Goal: Information Seeking & Learning: Learn about a topic

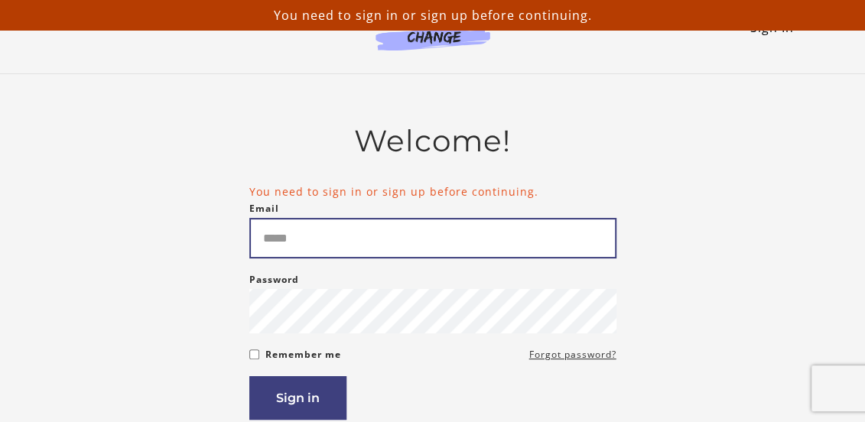
type input "*****"
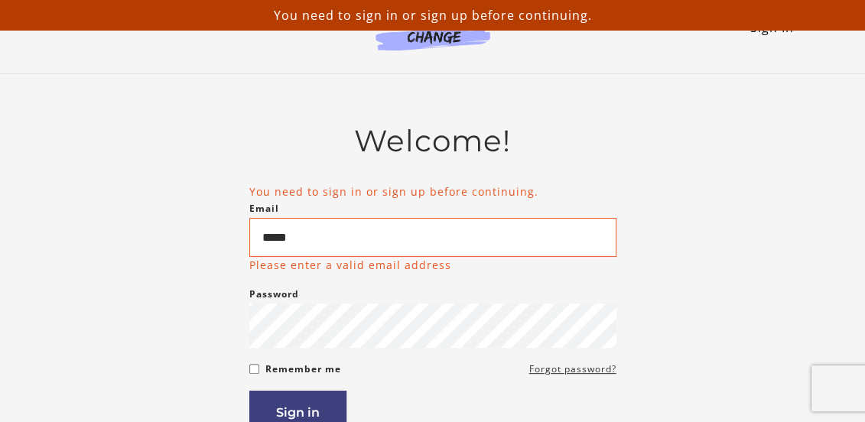
click at [759, 31] on link "Sign In" at bounding box center [773, 27] width 44 height 17
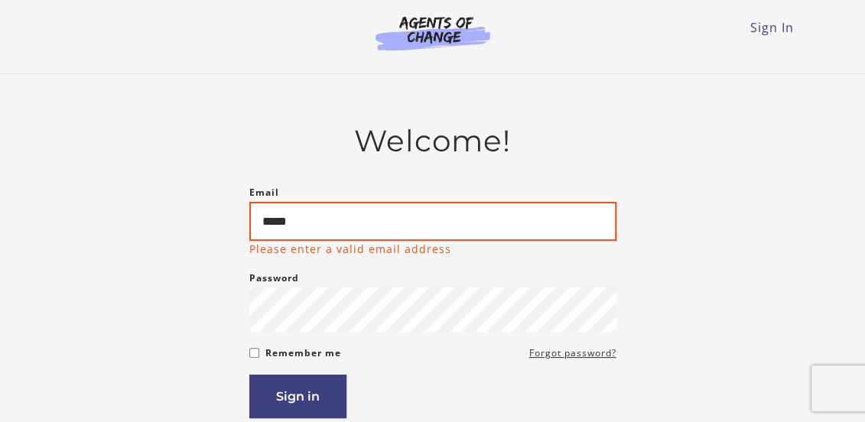
drag, startPoint x: 331, startPoint y: 221, endPoint x: 255, endPoint y: 215, distance: 76.0
click at [255, 215] on input "*****" at bounding box center [432, 221] width 367 height 39
type input "**********"
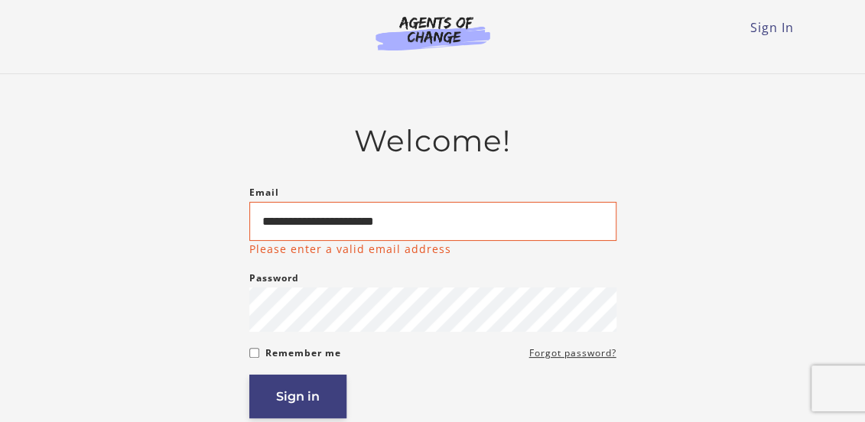
click at [298, 397] on button "Sign in" at bounding box center [297, 397] width 97 height 44
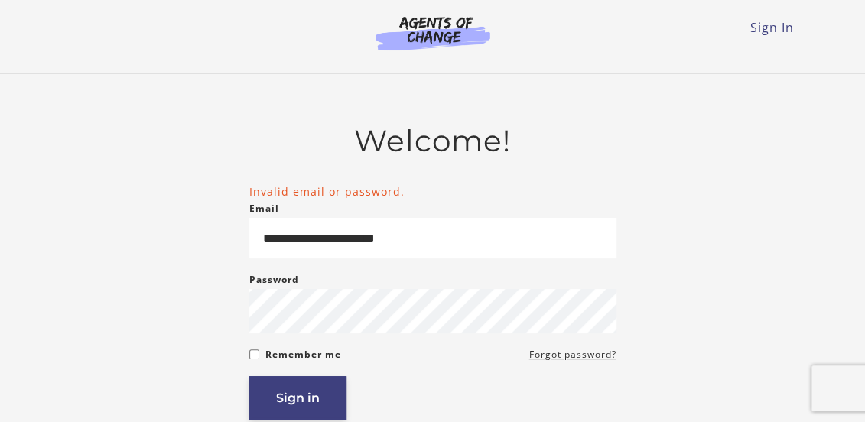
click at [317, 403] on button "Sign in" at bounding box center [297, 398] width 97 height 44
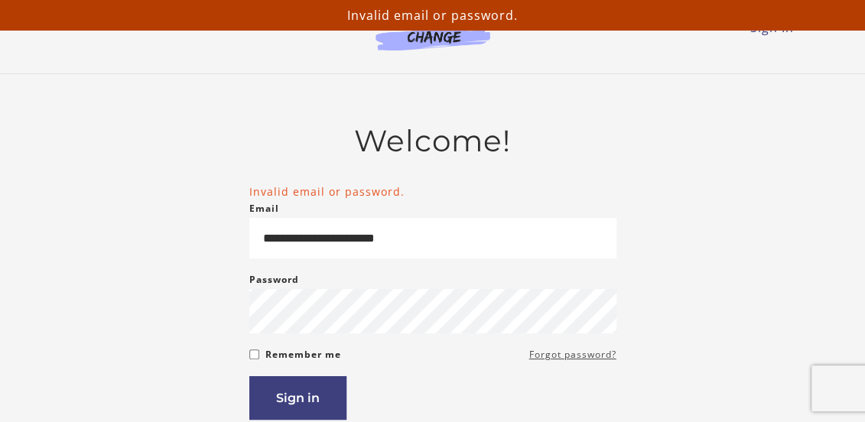
click at [557, 360] on link "Forgot password?" at bounding box center [572, 355] width 87 height 18
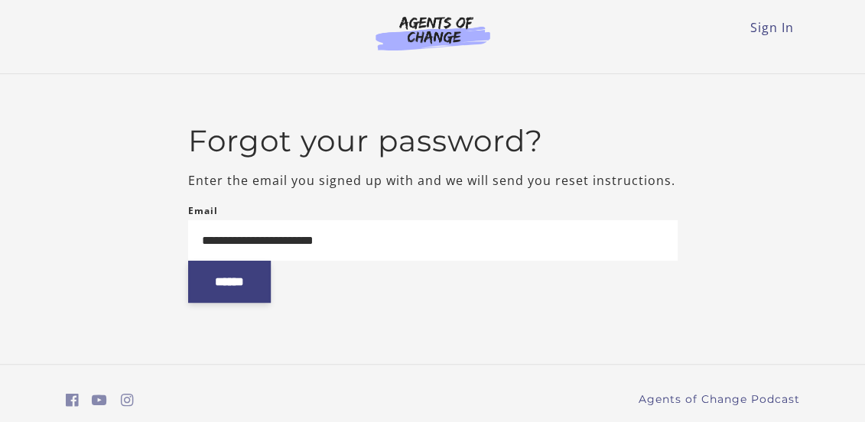
type input "**********"
click at [234, 282] on input "******" at bounding box center [229, 282] width 83 height 42
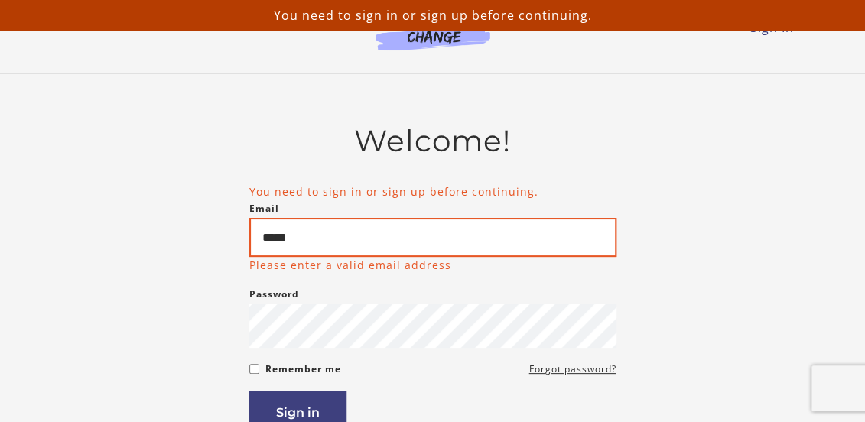
click at [448, 230] on input "*****" at bounding box center [432, 237] width 367 height 39
type input "*"
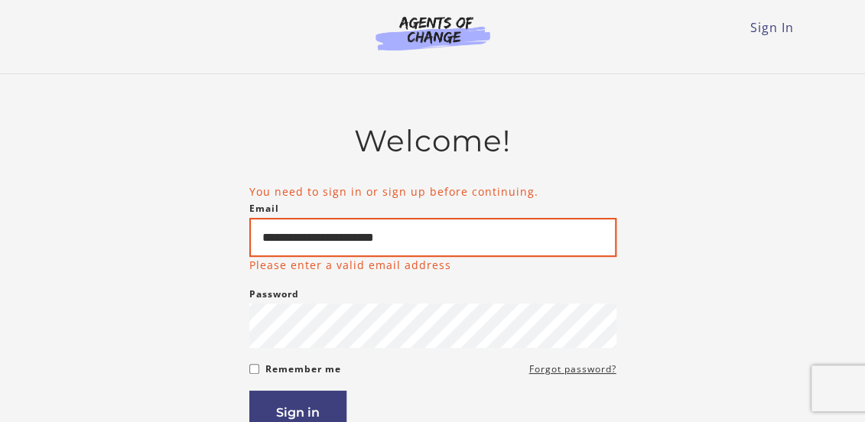
type input "**********"
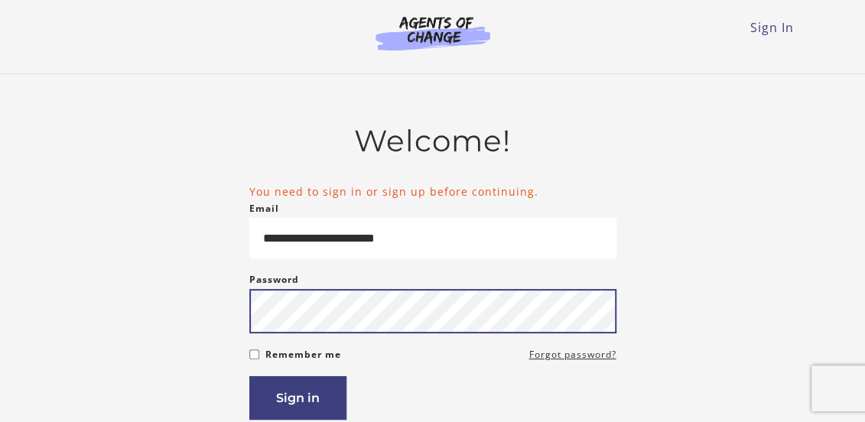
click at [403, 337] on form "**********" at bounding box center [432, 302] width 367 height 236
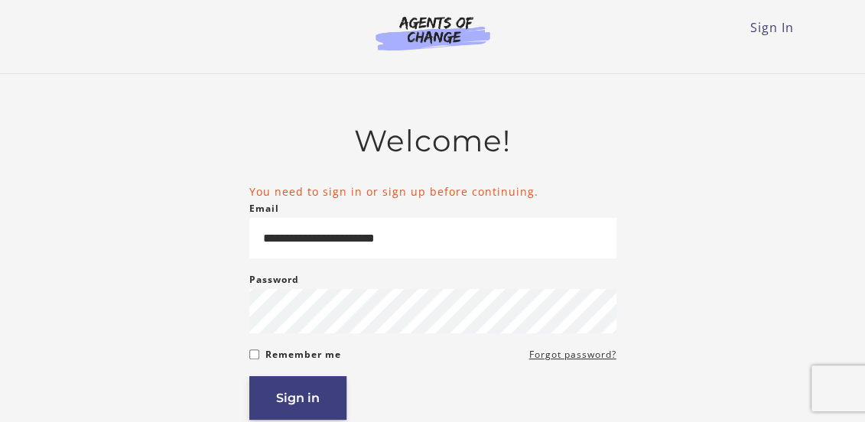
click at [314, 397] on button "Sign in" at bounding box center [297, 398] width 97 height 44
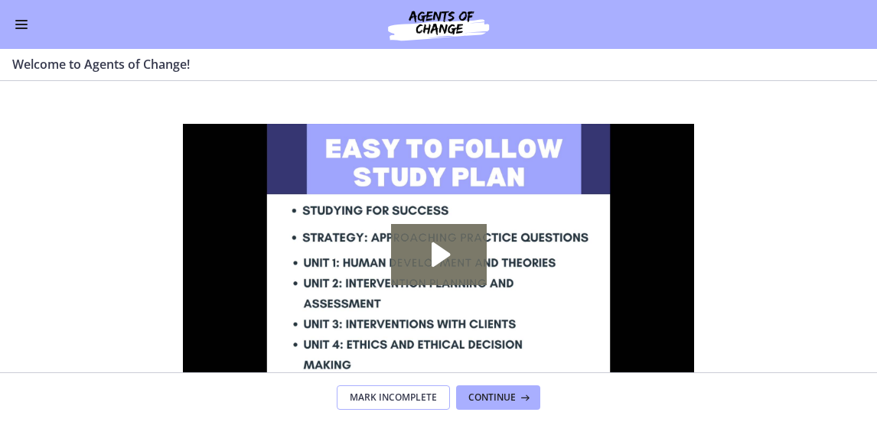
click at [401, 402] on span "Mark Incomplete" at bounding box center [393, 398] width 87 height 12
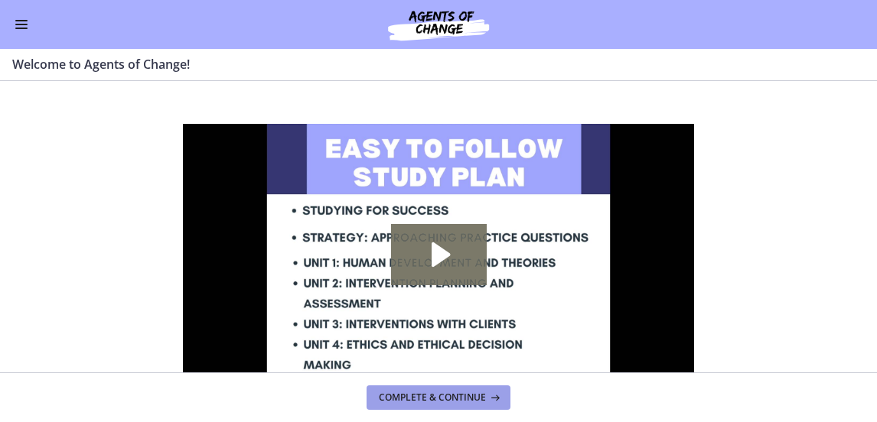
click at [421, 399] on span "Complete & continue" at bounding box center [432, 398] width 107 height 12
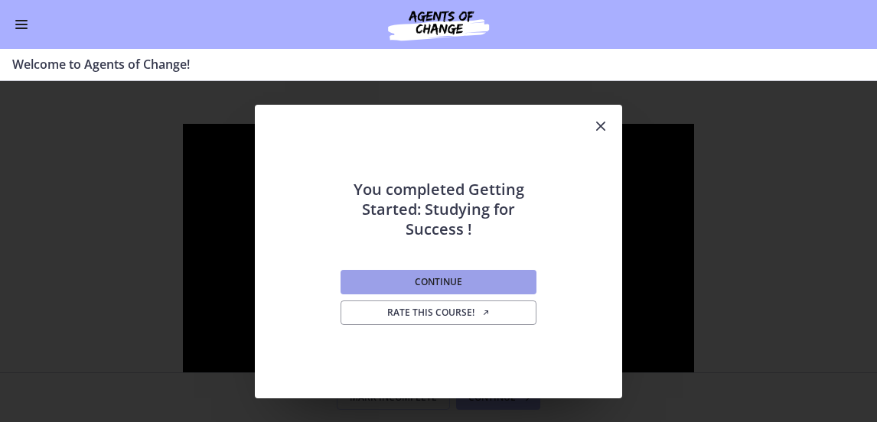
click at [458, 278] on span "Continue" at bounding box center [438, 282] width 47 height 12
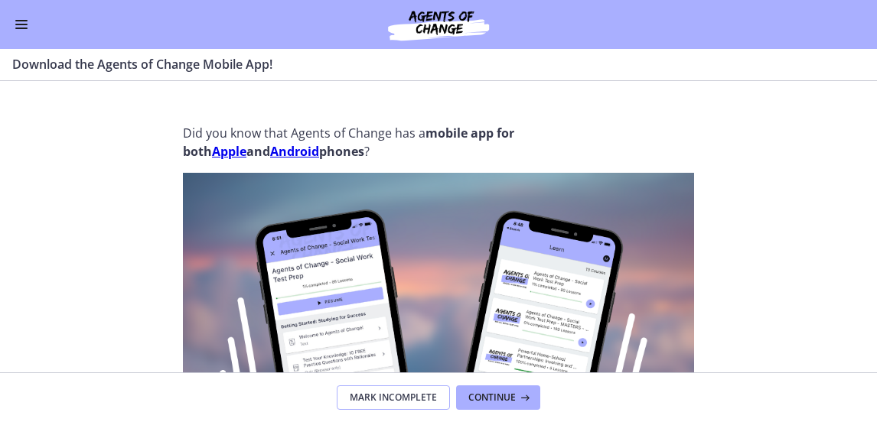
click at [404, 407] on button "Mark Incomplete" at bounding box center [393, 398] width 113 height 24
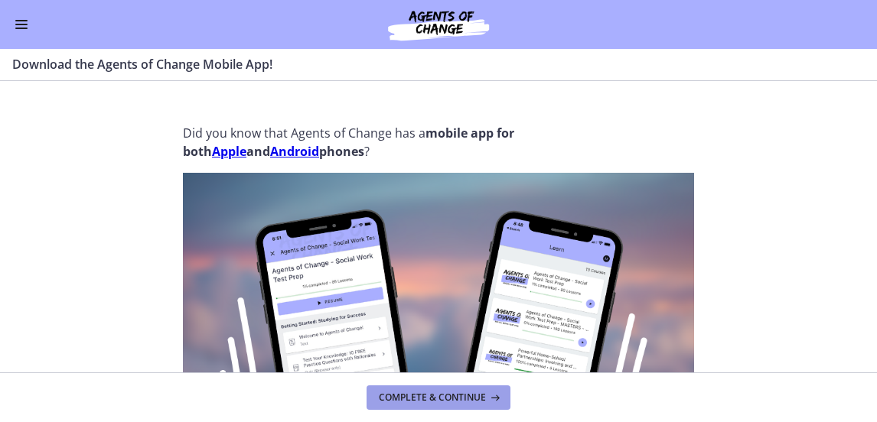
click at [441, 399] on span "Complete & continue" at bounding box center [432, 398] width 107 height 12
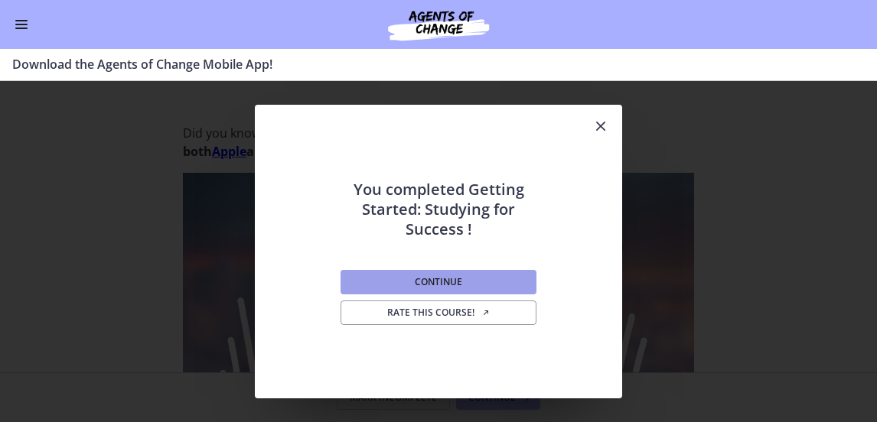
click at [433, 286] on span "Continue" at bounding box center [438, 282] width 47 height 12
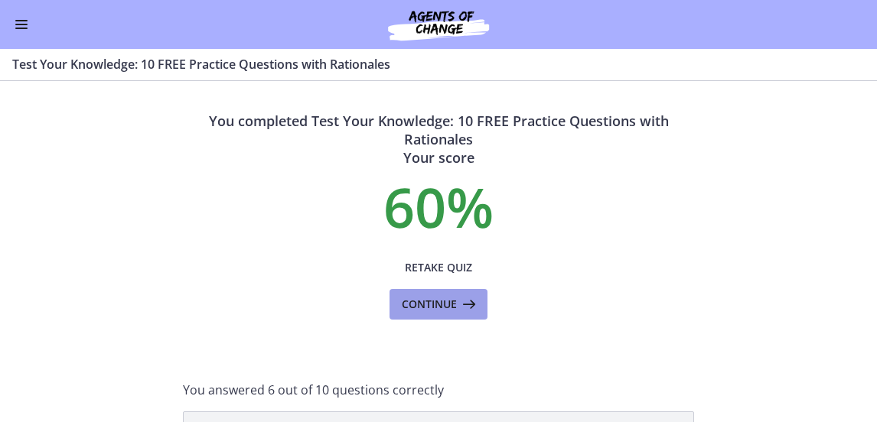
click at [433, 305] on span "Continue" at bounding box center [429, 304] width 55 height 18
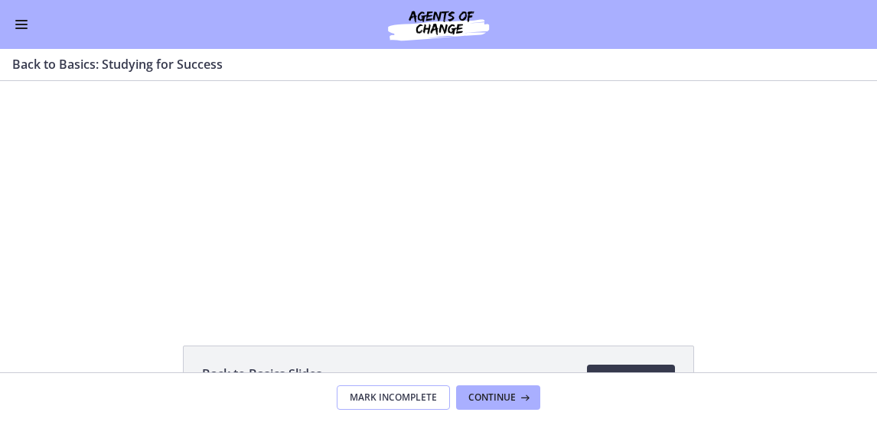
click at [407, 394] on span "Mark Incomplete" at bounding box center [393, 398] width 87 height 12
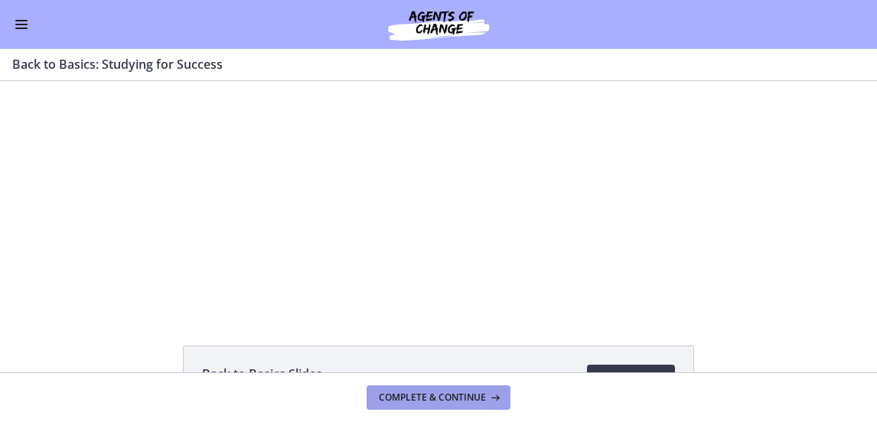
click at [432, 400] on span "Complete & continue" at bounding box center [432, 398] width 107 height 12
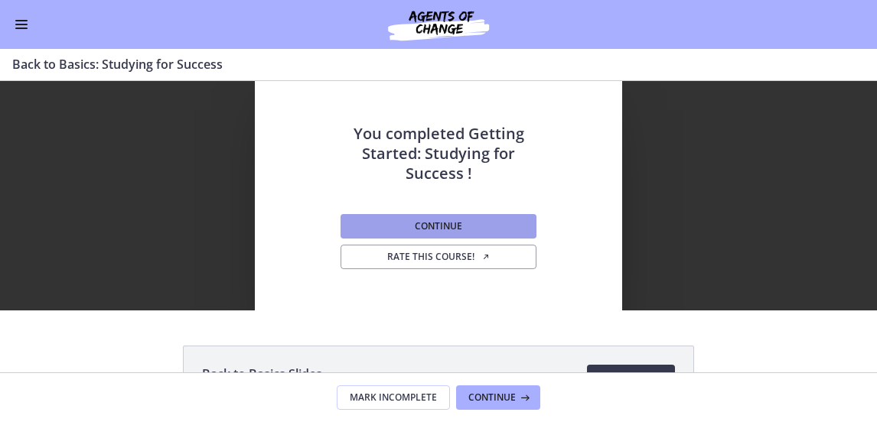
click at [448, 226] on span "Continue" at bounding box center [438, 226] width 47 height 12
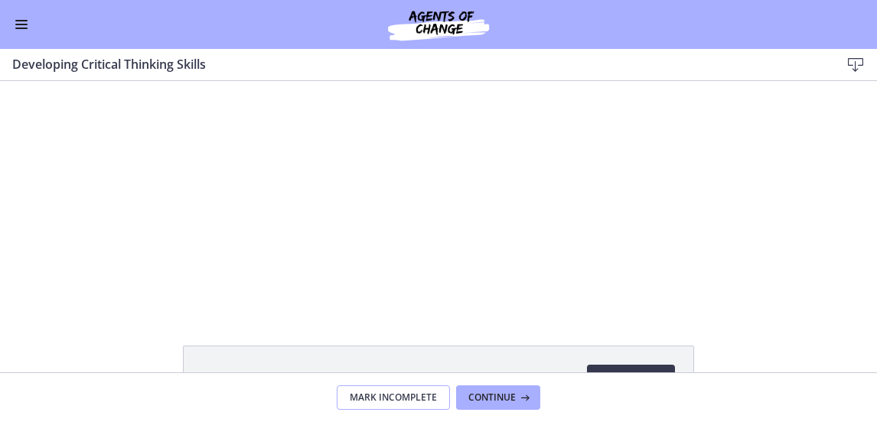
click at [404, 395] on span "Mark Incomplete" at bounding box center [393, 398] width 87 height 12
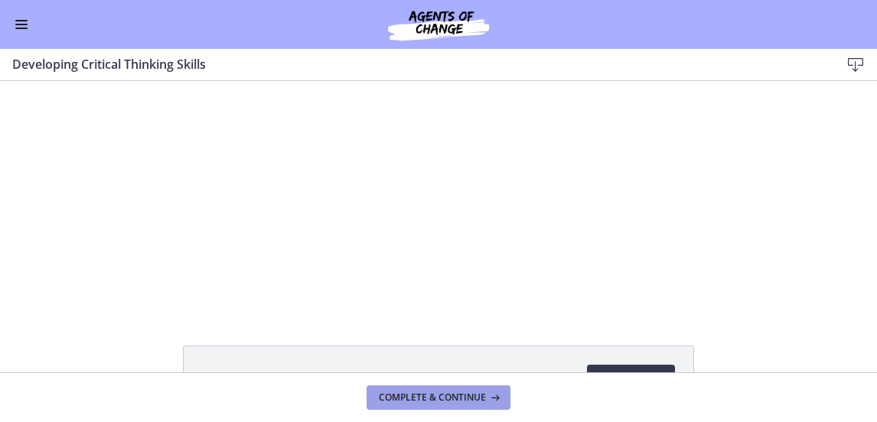
click at [428, 400] on span "Complete & continue" at bounding box center [432, 398] width 107 height 12
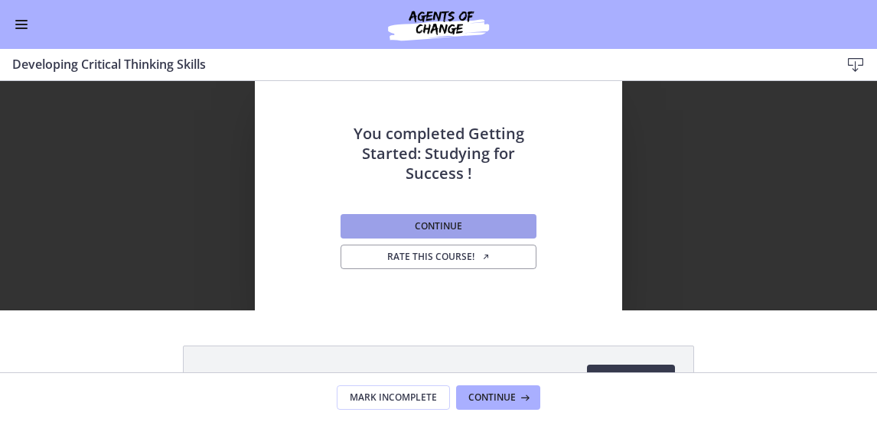
click at [430, 227] on span "Continue" at bounding box center [438, 226] width 47 height 12
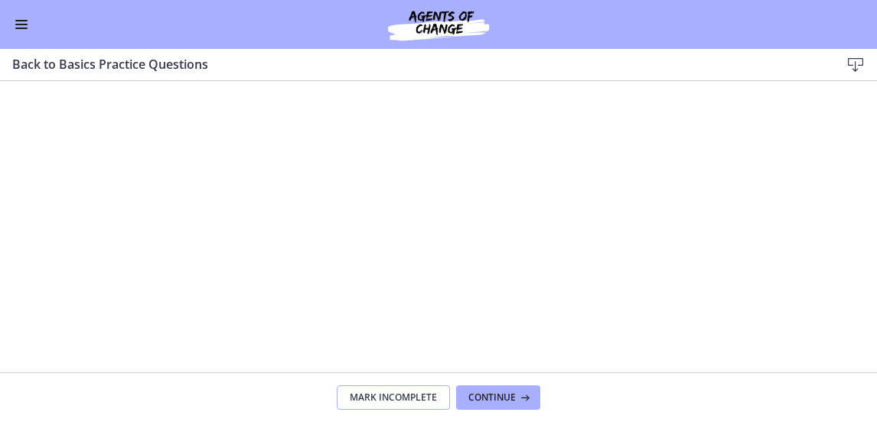
click at [398, 396] on span "Mark Incomplete" at bounding box center [393, 398] width 87 height 12
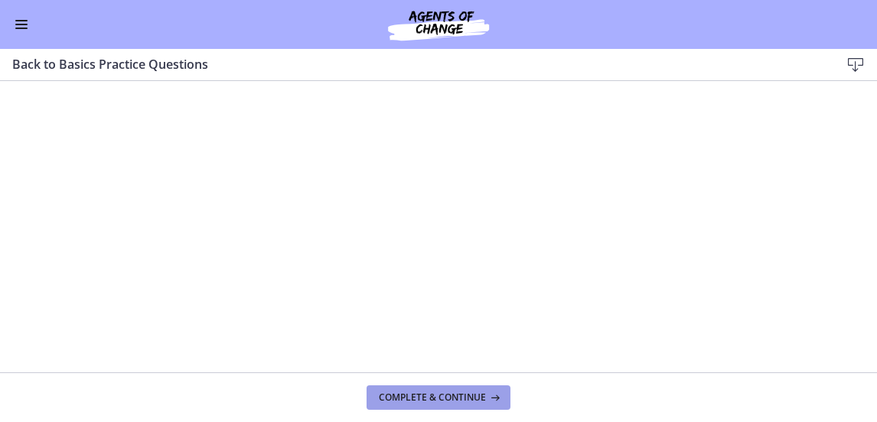
click at [404, 395] on span "Complete & continue" at bounding box center [432, 398] width 107 height 12
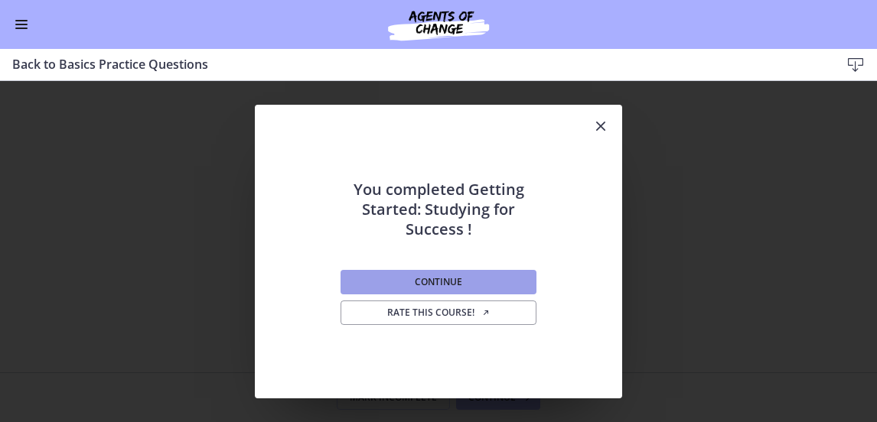
click at [415, 278] on span "Continue" at bounding box center [438, 282] width 47 height 12
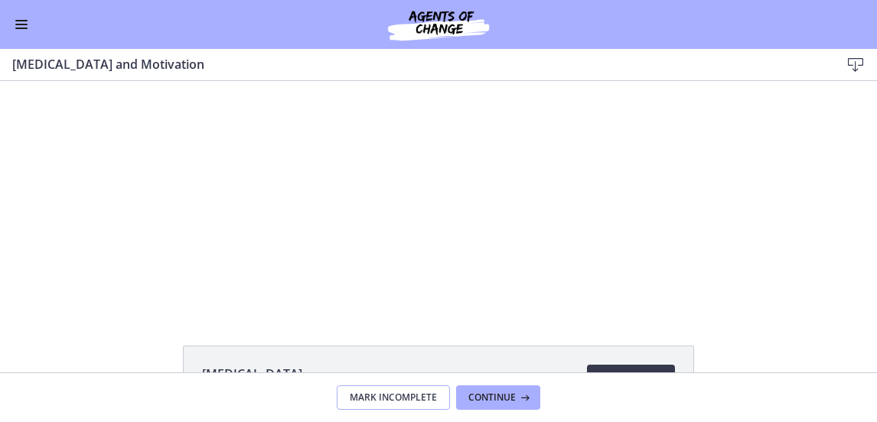
click at [402, 392] on span "Mark Incomplete" at bounding box center [393, 398] width 87 height 12
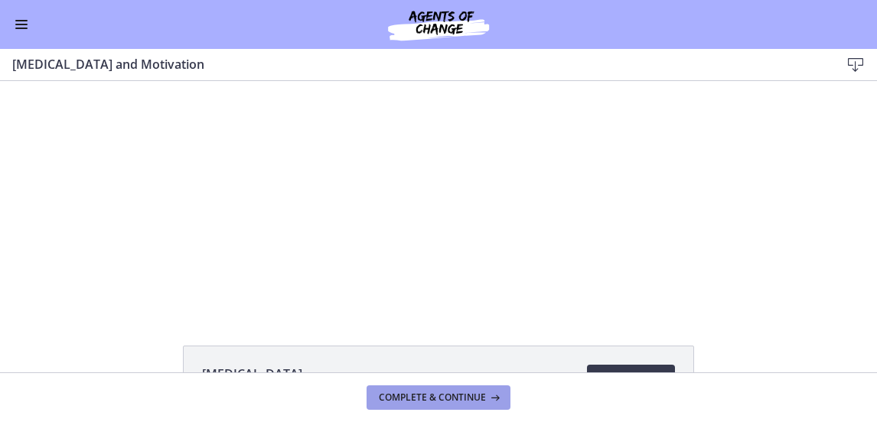
click at [407, 402] on span "Complete & continue" at bounding box center [432, 398] width 107 height 12
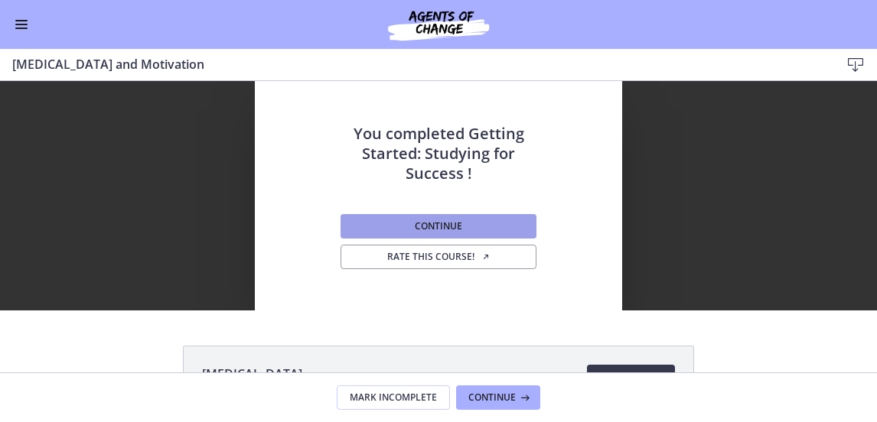
click at [415, 221] on span "Continue" at bounding box center [438, 226] width 47 height 12
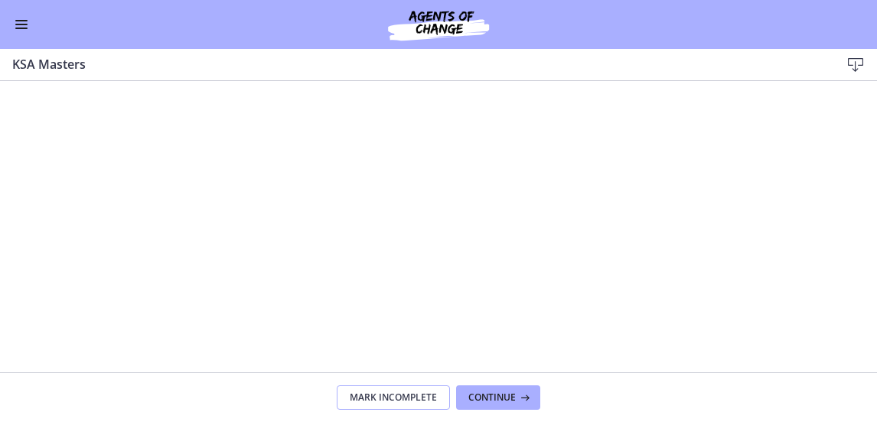
click at [398, 401] on span "Mark Incomplete" at bounding box center [393, 398] width 87 height 12
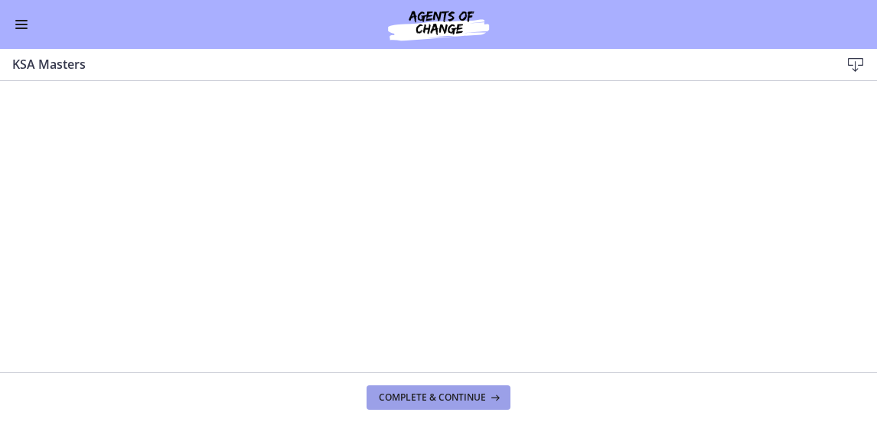
click at [398, 401] on span "Complete & continue" at bounding box center [432, 398] width 107 height 12
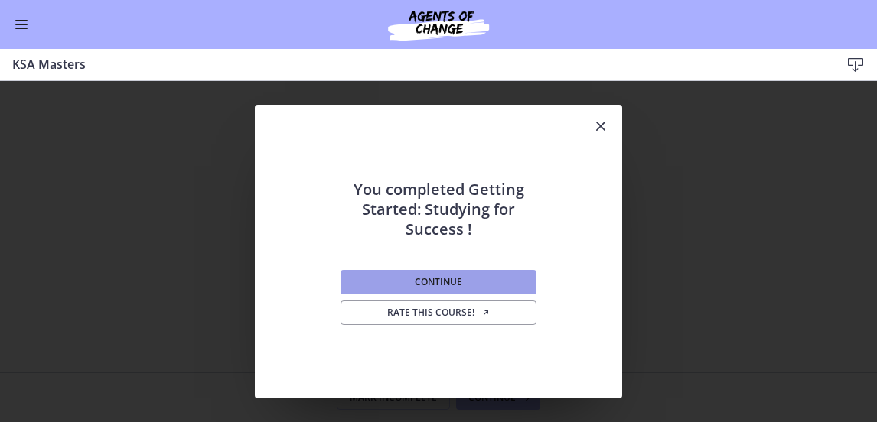
click at [440, 279] on span "Continue" at bounding box center [438, 282] width 47 height 12
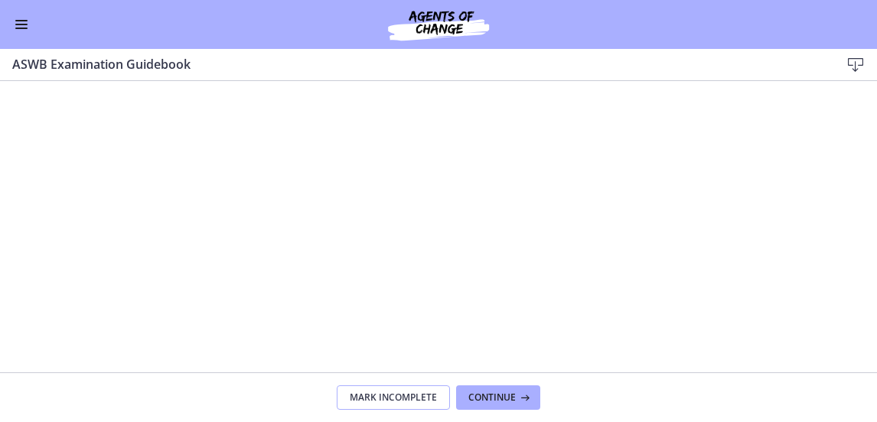
click at [406, 396] on span "Mark Incomplete" at bounding box center [393, 398] width 87 height 12
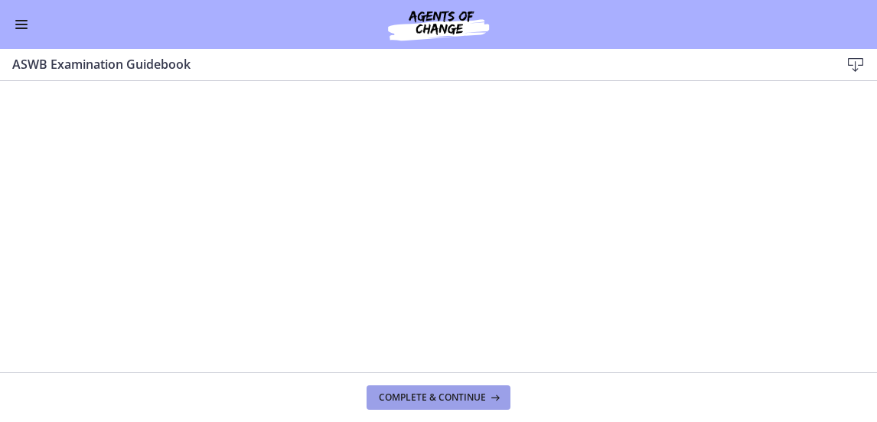
click at [406, 396] on span "Complete & continue" at bounding box center [432, 398] width 107 height 12
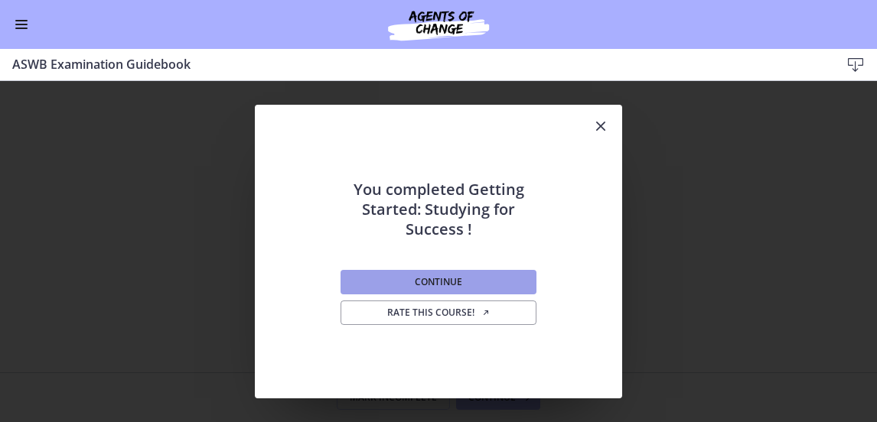
click at [418, 276] on span "Continue" at bounding box center [438, 282] width 47 height 12
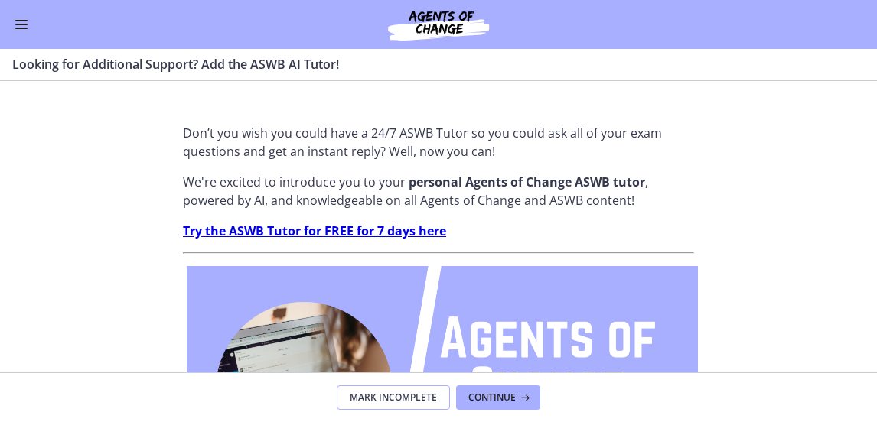
click at [404, 399] on span "Mark Incomplete" at bounding box center [393, 398] width 87 height 12
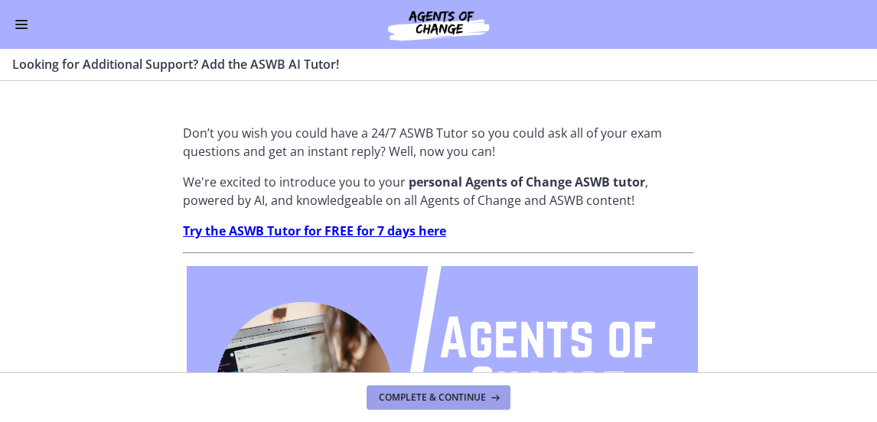
click at [404, 399] on span "Complete & continue" at bounding box center [432, 398] width 107 height 12
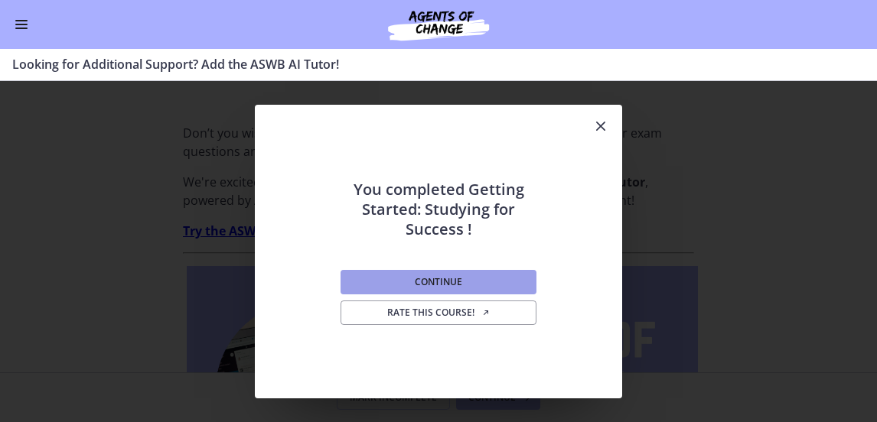
click at [418, 276] on span "Continue" at bounding box center [438, 282] width 47 height 12
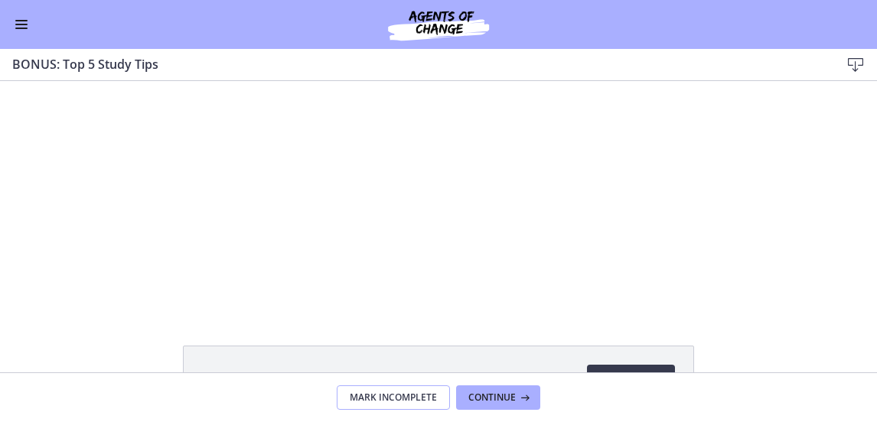
click at [402, 402] on span "Mark Incomplete" at bounding box center [393, 398] width 87 height 12
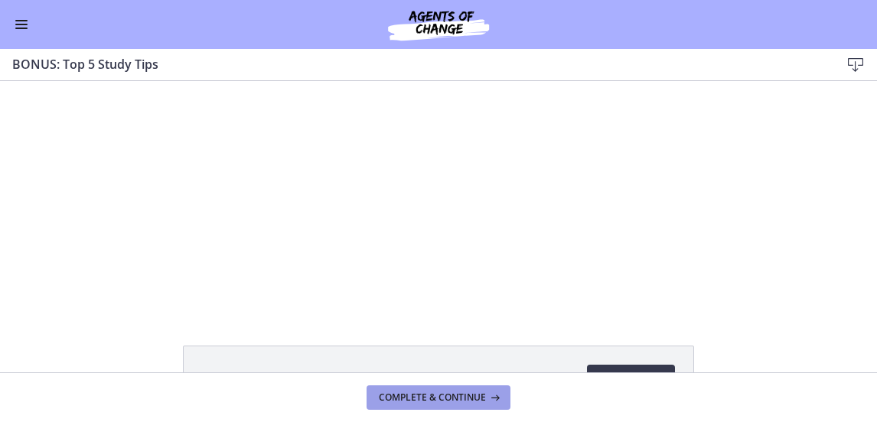
click at [402, 402] on span "Complete & continue" at bounding box center [432, 398] width 107 height 12
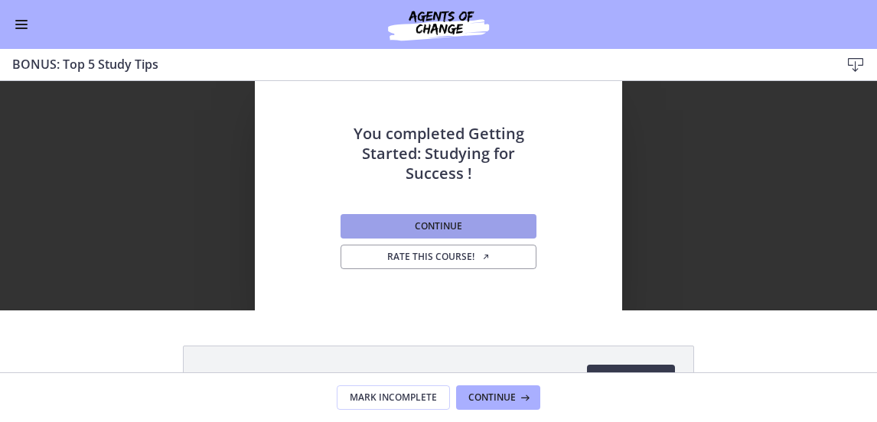
click at [438, 222] on span "Continue" at bounding box center [438, 226] width 47 height 12
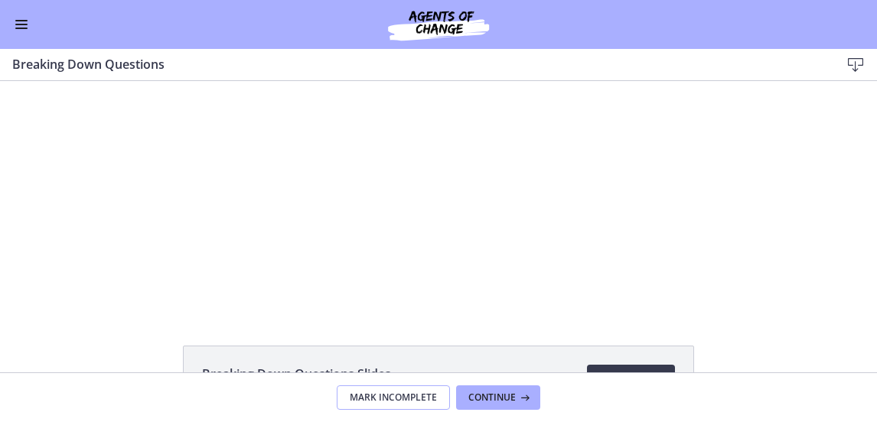
click at [422, 401] on span "Mark Incomplete" at bounding box center [393, 398] width 87 height 12
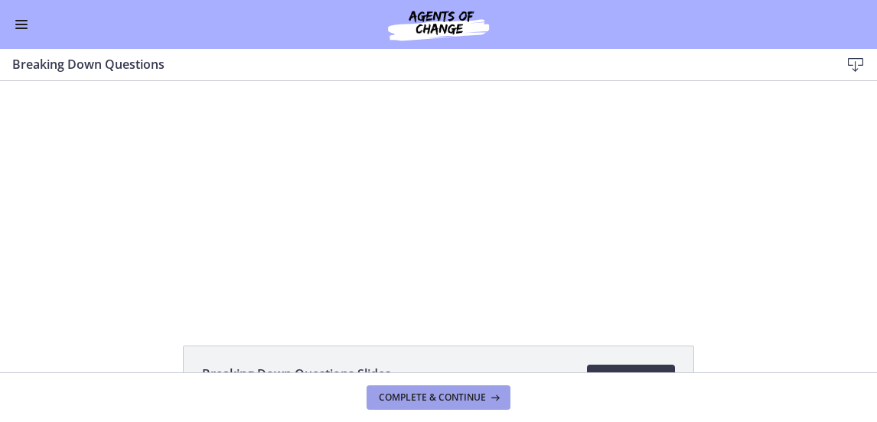
click at [422, 398] on span "Complete & continue" at bounding box center [432, 398] width 107 height 12
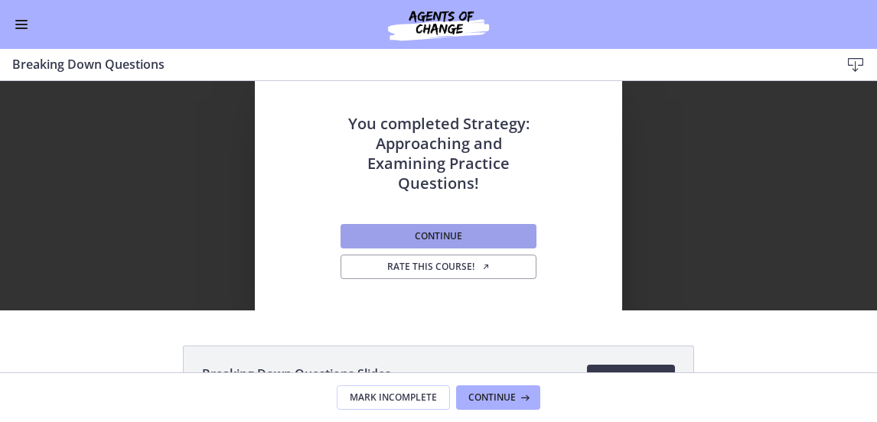
click at [444, 233] on span "Continue" at bounding box center [438, 236] width 47 height 12
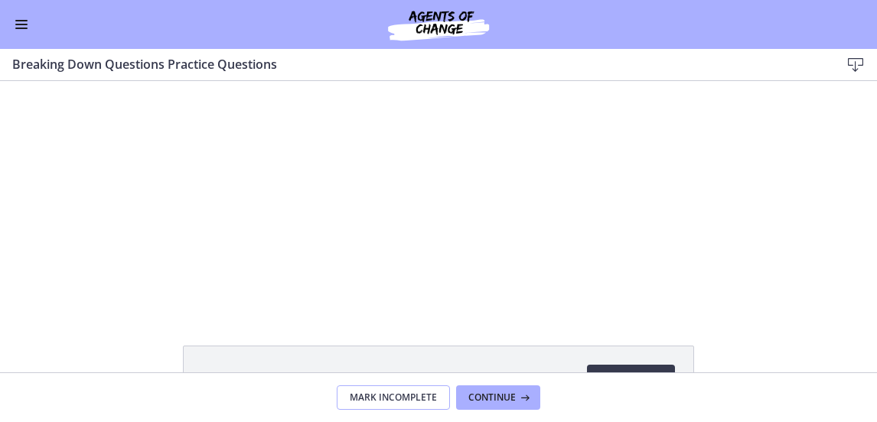
click at [409, 397] on span "Mark Incomplete" at bounding box center [393, 398] width 87 height 12
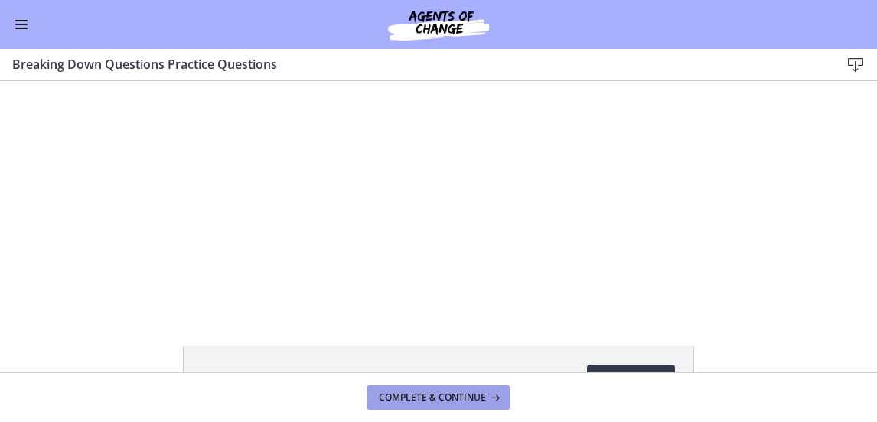
click at [409, 397] on span "Complete & continue" at bounding box center [432, 398] width 107 height 12
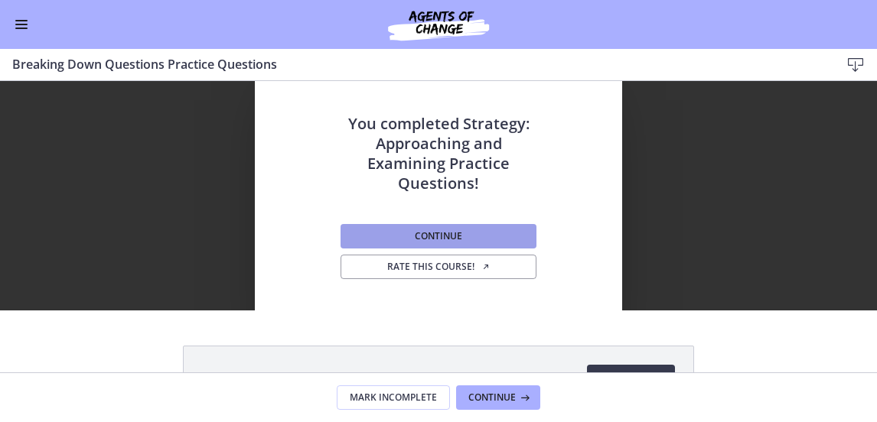
click at [428, 239] on span "Continue" at bounding box center [438, 236] width 47 height 12
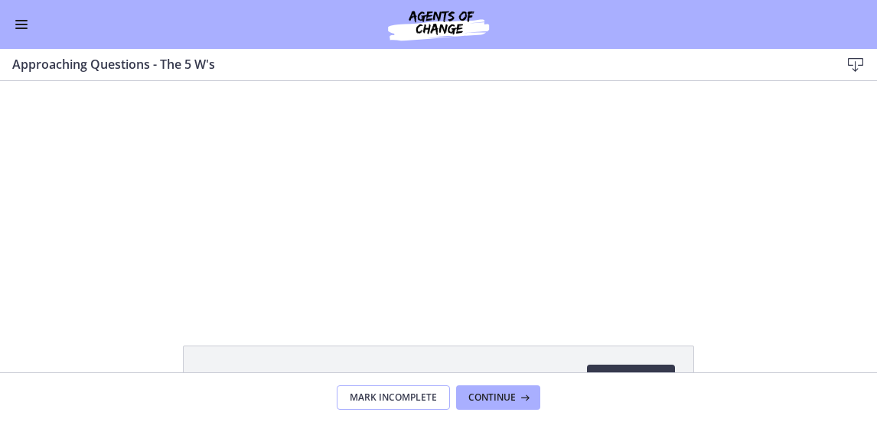
click at [408, 400] on span "Mark Incomplete" at bounding box center [393, 398] width 87 height 12
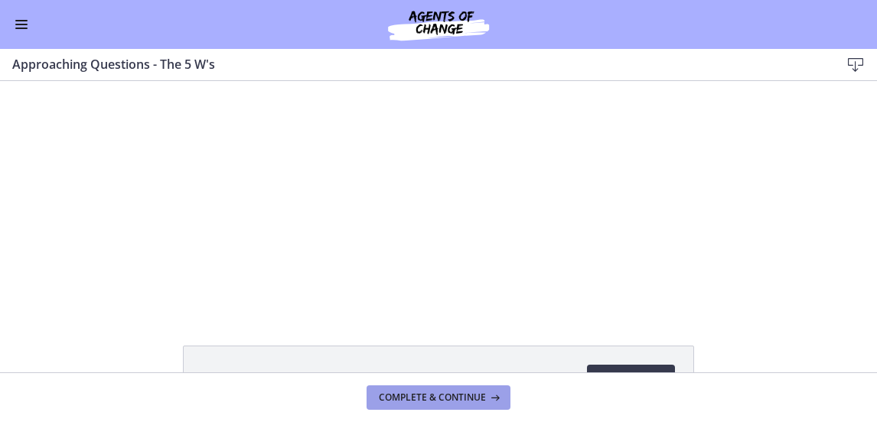
click at [408, 400] on span "Complete & continue" at bounding box center [432, 398] width 107 height 12
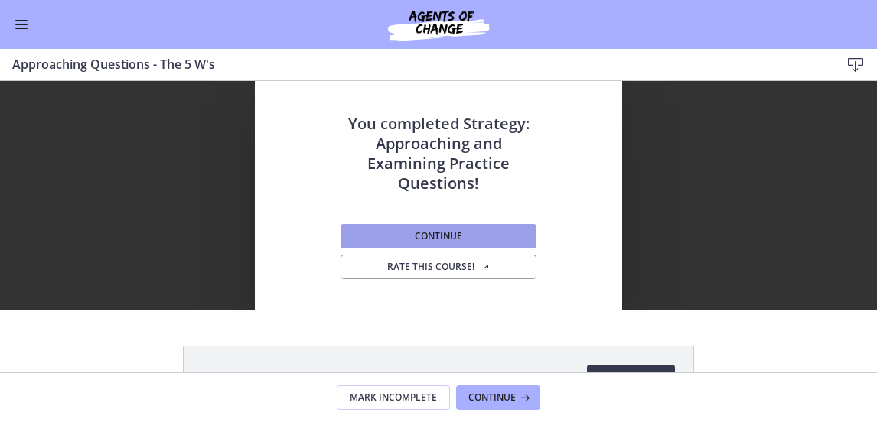
click at [418, 239] on span "Continue" at bounding box center [438, 236] width 47 height 12
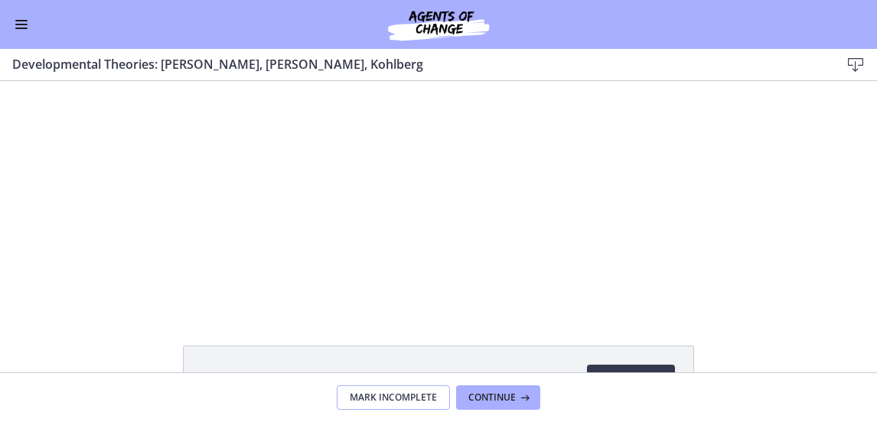
click at [398, 400] on span "Mark Incomplete" at bounding box center [393, 398] width 87 height 12
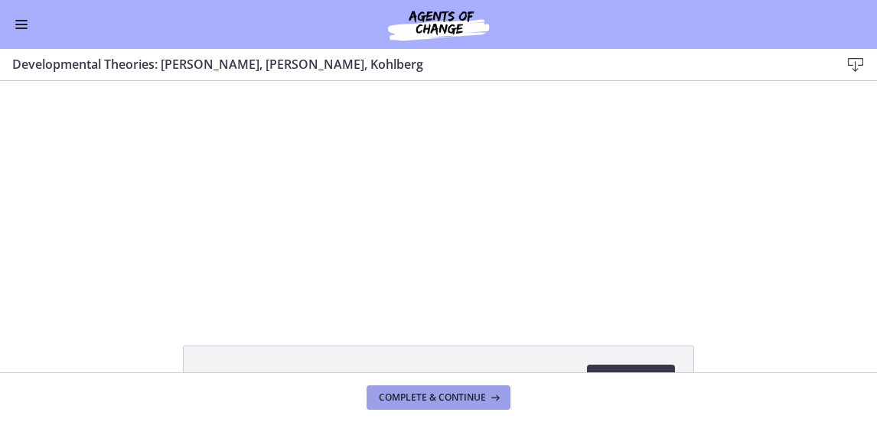
click at [400, 394] on span "Complete & continue" at bounding box center [432, 398] width 107 height 12
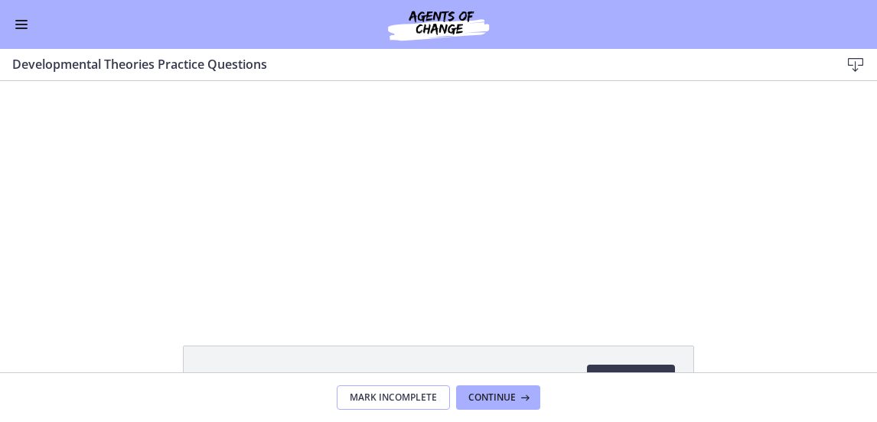
click at [401, 393] on span "Mark Incomplete" at bounding box center [393, 398] width 87 height 12
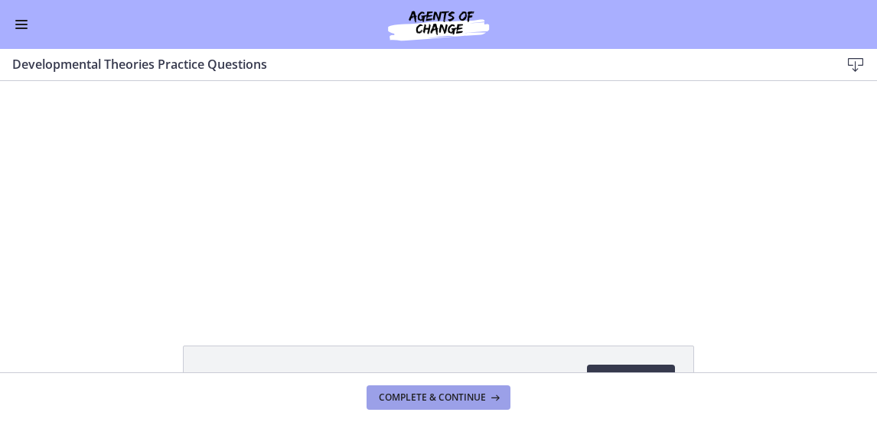
click at [401, 393] on span "Complete & continue" at bounding box center [432, 398] width 107 height 12
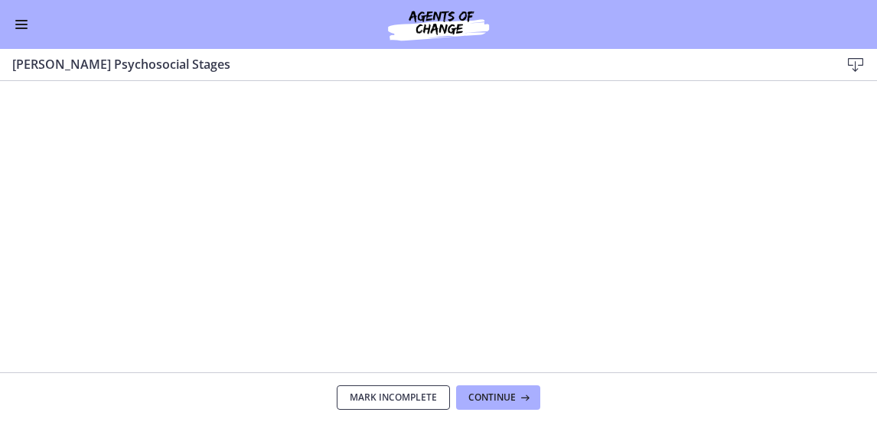
click at [401, 393] on span "Mark Incomplete" at bounding box center [393, 398] width 87 height 12
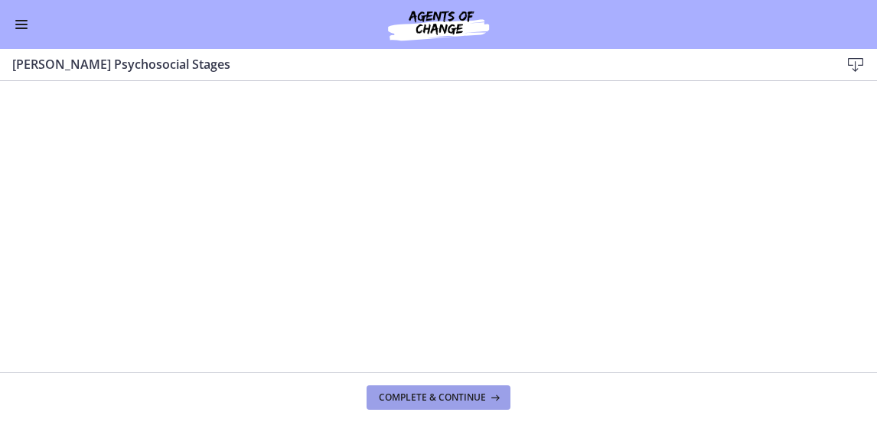
click at [401, 393] on span "Complete & continue" at bounding box center [432, 398] width 107 height 12
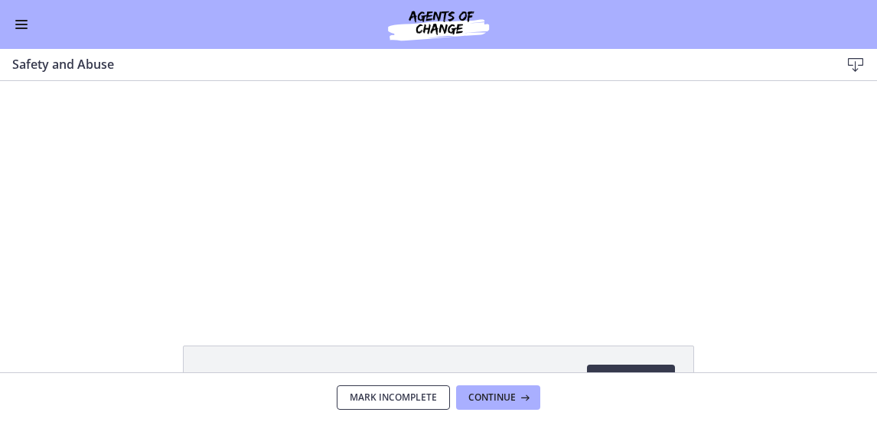
click at [401, 393] on span "Mark Incomplete" at bounding box center [393, 398] width 87 height 12
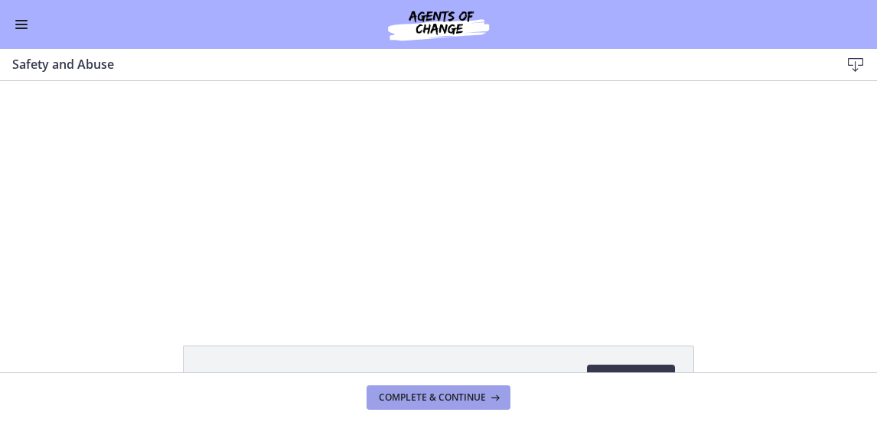
click at [401, 393] on span "Complete & continue" at bounding box center [432, 398] width 107 height 12
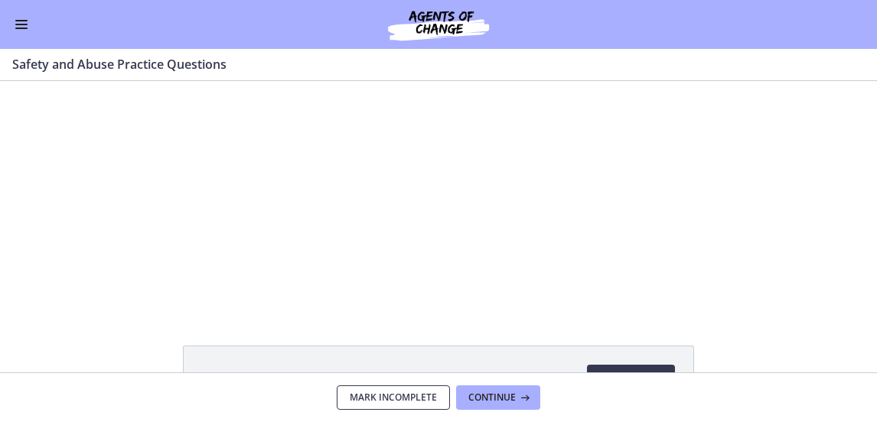
click at [401, 393] on span "Mark Incomplete" at bounding box center [393, 398] width 87 height 12
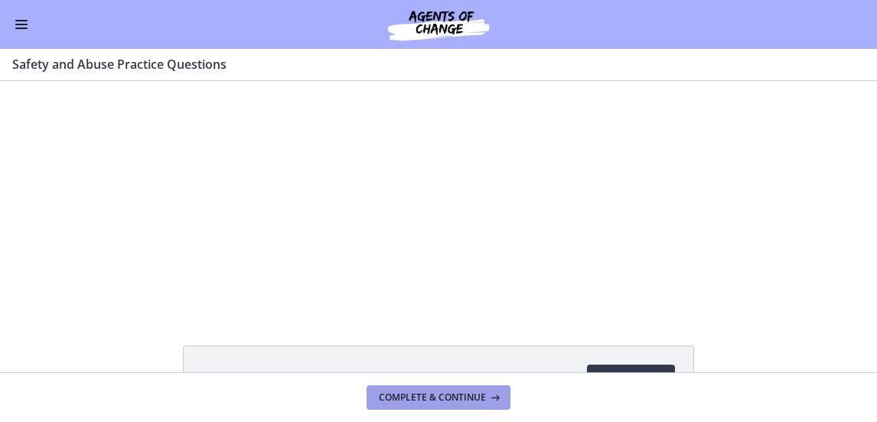
click at [401, 393] on span "Complete & continue" at bounding box center [432, 398] width 107 height 12
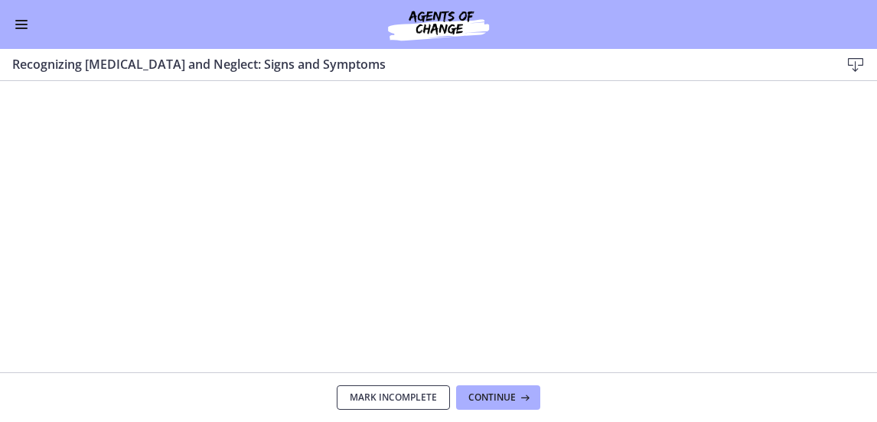
click at [401, 393] on span "Mark Incomplete" at bounding box center [393, 398] width 87 height 12
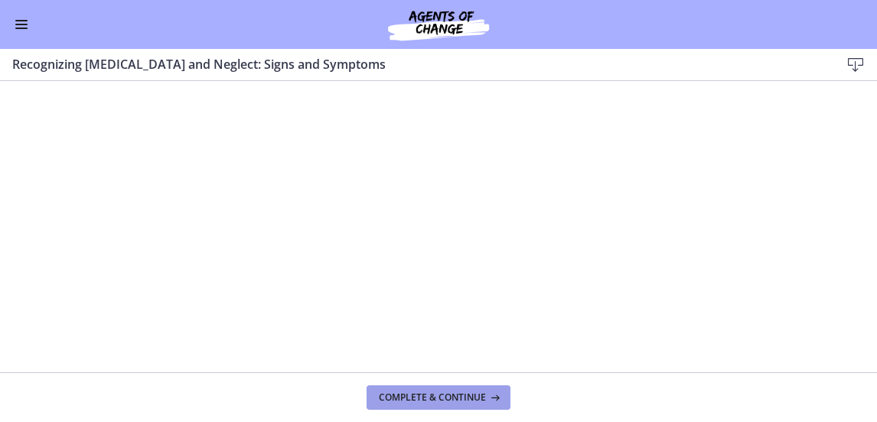
click at [401, 393] on span "Complete & continue" at bounding box center [432, 398] width 107 height 12
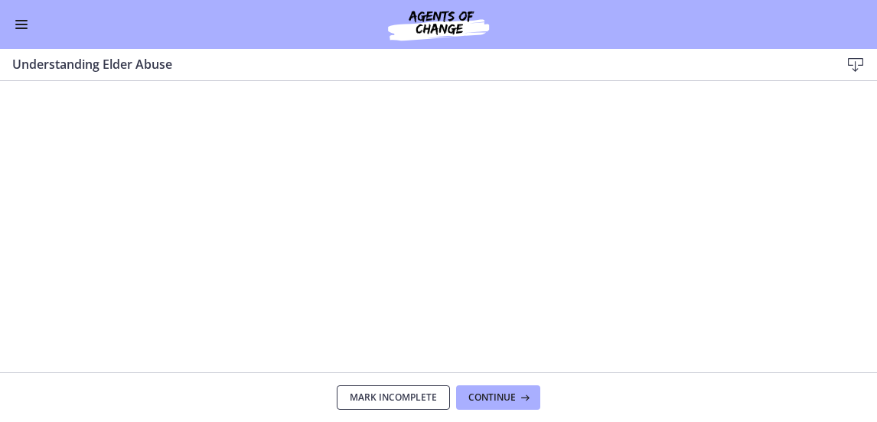
click at [401, 393] on span "Mark Incomplete" at bounding box center [393, 398] width 87 height 12
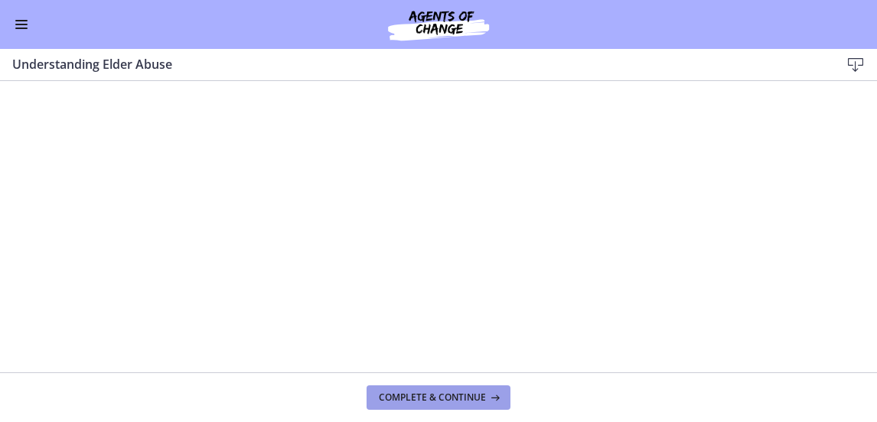
click at [401, 393] on span "Complete & continue" at bounding box center [432, 398] width 107 height 12
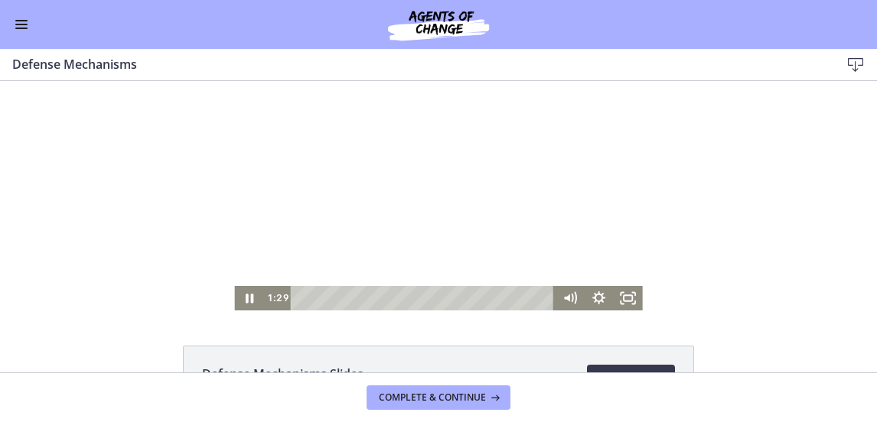
click at [399, 223] on div at bounding box center [438, 196] width 408 height 230
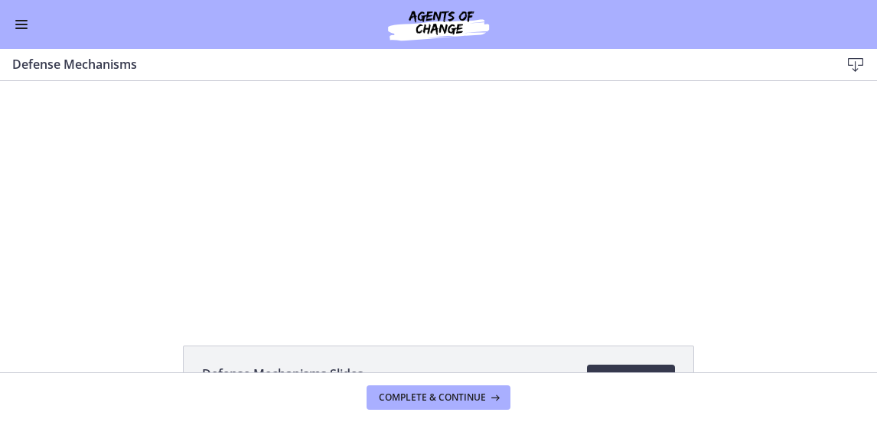
click at [399, 223] on div at bounding box center [438, 196] width 408 height 230
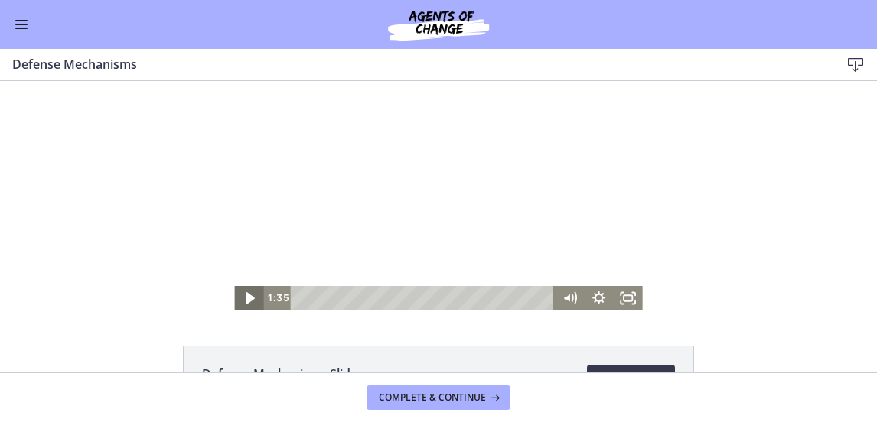
click at [246, 297] on icon "Play Video" at bounding box center [250, 298] width 9 height 12
click at [246, 295] on icon "Pause" at bounding box center [250, 298] width 8 height 9
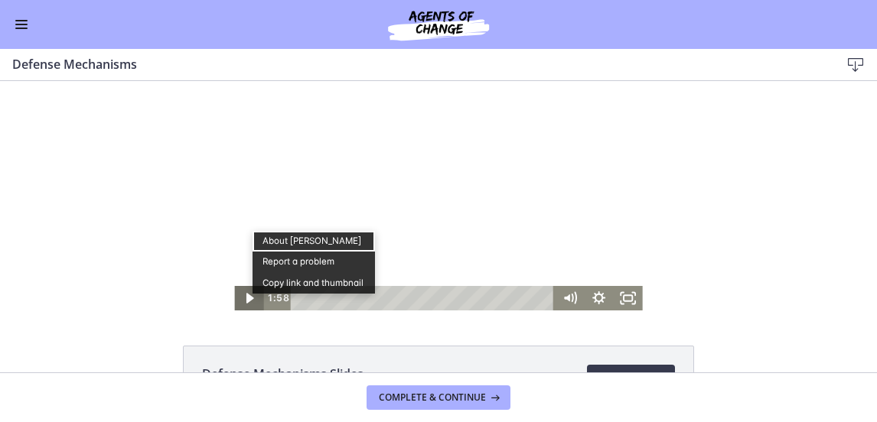
click at [246, 298] on icon "Play Video" at bounding box center [250, 298] width 8 height 10
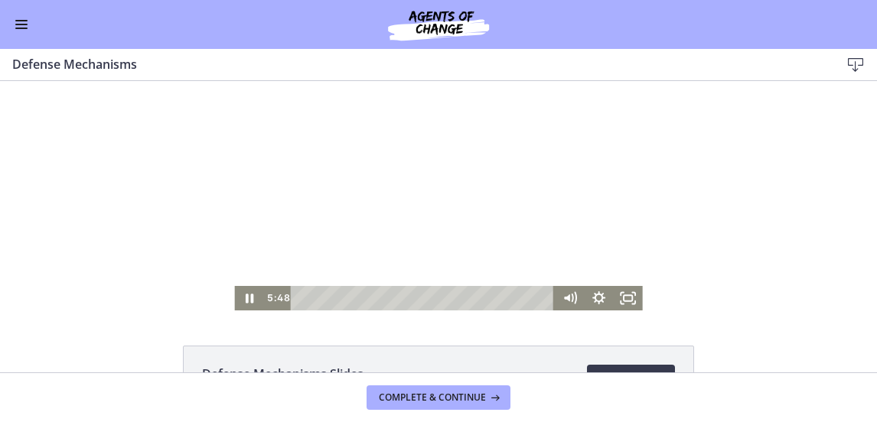
click at [353, 206] on div at bounding box center [438, 196] width 408 height 230
click at [246, 299] on icon "Play Video" at bounding box center [250, 298] width 9 height 12
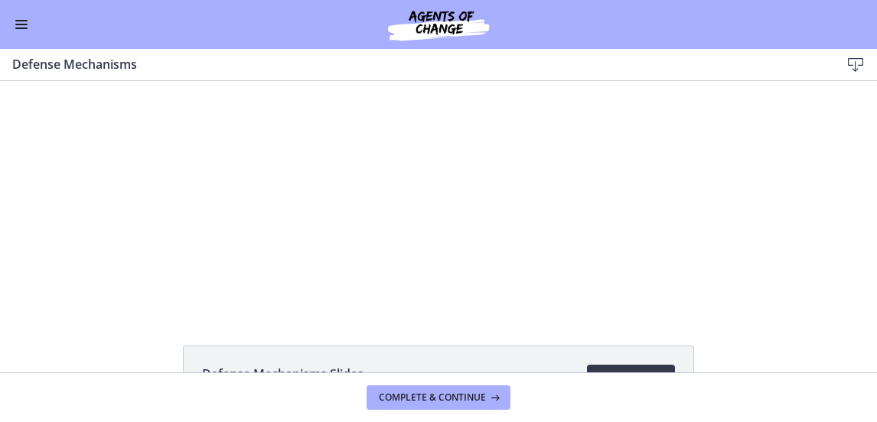
click at [243, 236] on div at bounding box center [438, 196] width 408 height 230
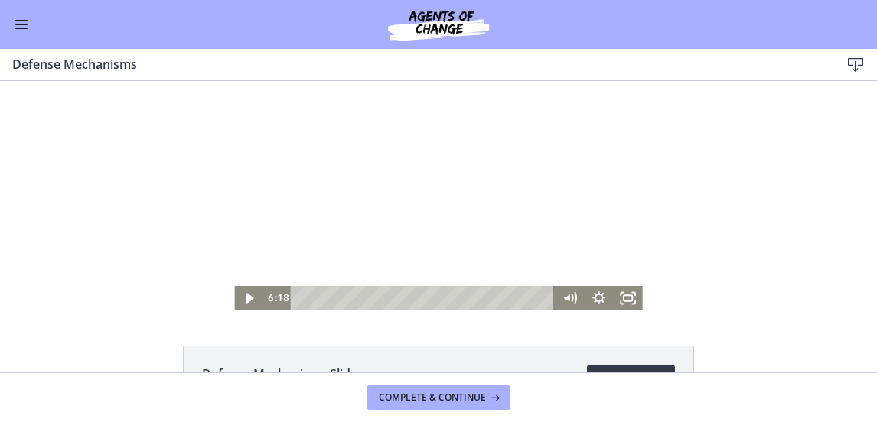
click at [241, 233] on div at bounding box center [438, 196] width 408 height 230
click at [474, 255] on div at bounding box center [438, 196] width 408 height 230
click at [475, 259] on div at bounding box center [438, 196] width 408 height 230
click at [412, 210] on div at bounding box center [438, 196] width 408 height 230
click at [389, 204] on div at bounding box center [438, 196] width 408 height 230
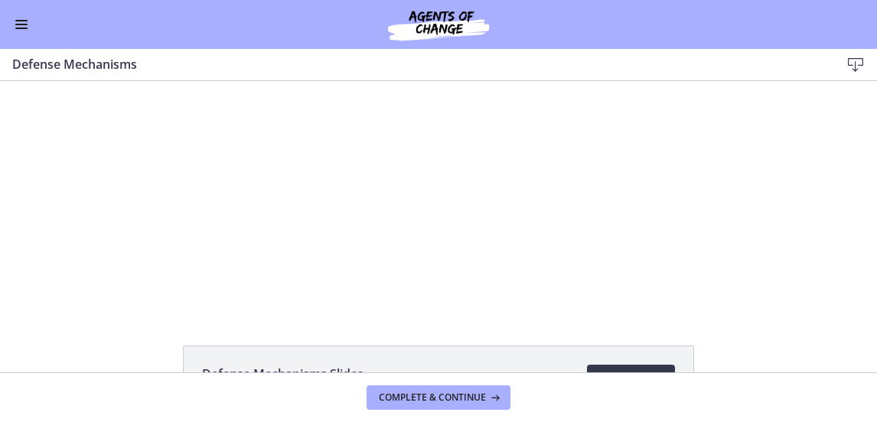
click at [392, 206] on div at bounding box center [438, 196] width 408 height 230
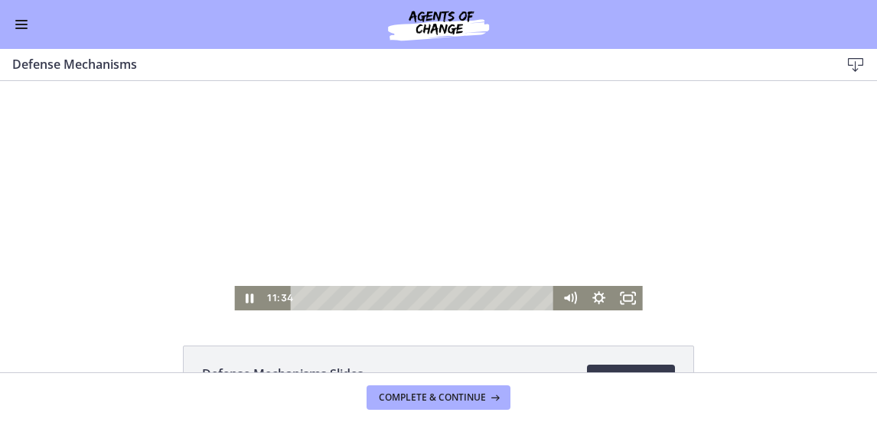
click at [490, 197] on div at bounding box center [438, 196] width 408 height 230
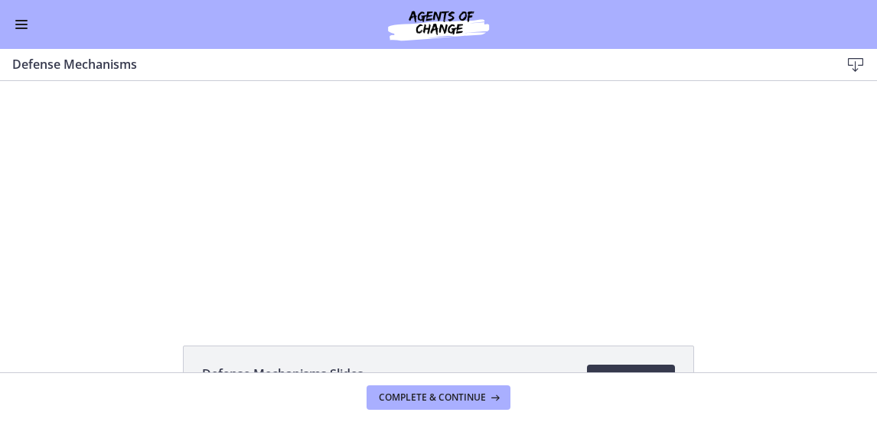
click at [492, 197] on div at bounding box center [438, 196] width 408 height 230
click at [493, 196] on div at bounding box center [438, 196] width 408 height 230
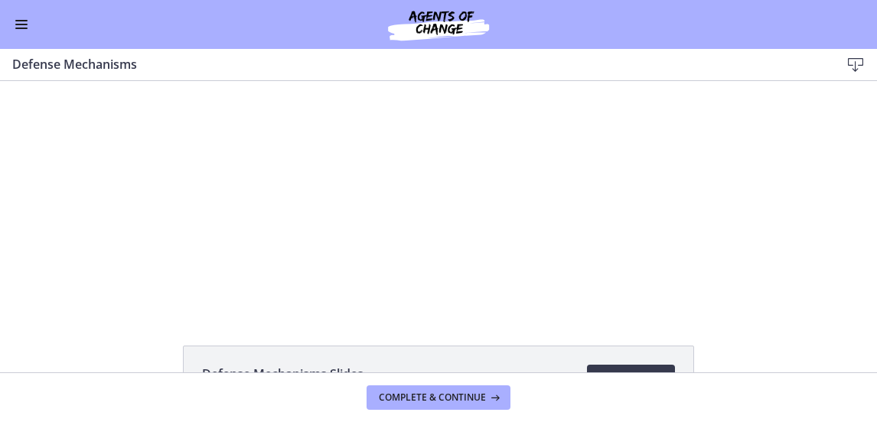
click at [493, 196] on div at bounding box center [438, 196] width 408 height 230
